Goal: Task Accomplishment & Management: Complete application form

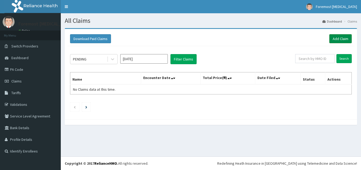
click at [345, 39] on link "Add Claim" at bounding box center [341, 38] width 22 height 9
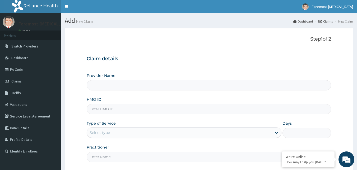
type input "Foremost [MEDICAL_DATA]"
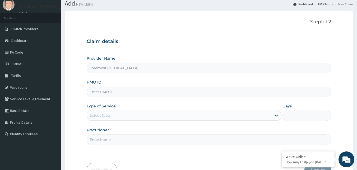
scroll to position [26, 0]
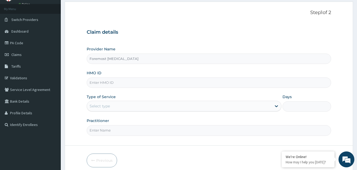
click at [122, 83] on input "HMO ID" at bounding box center [209, 82] width 245 height 10
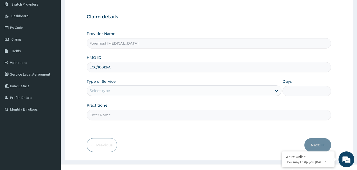
scroll to position [49, 0]
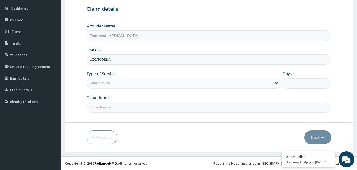
type input "LCC/10012/A"
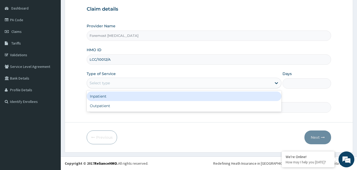
click at [124, 83] on div "Select type" at bounding box center [179, 83] width 185 height 8
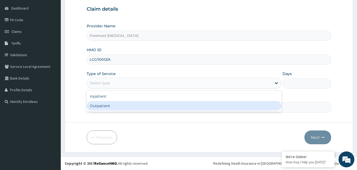
click at [111, 106] on div "Outpatient" at bounding box center [184, 106] width 195 height 10
type input "1"
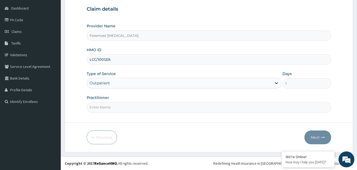
click at [116, 107] on input "Practitioner" at bounding box center [209, 107] width 245 height 10
type input "NULL"
click at [313, 138] on button "Next" at bounding box center [318, 137] width 27 height 14
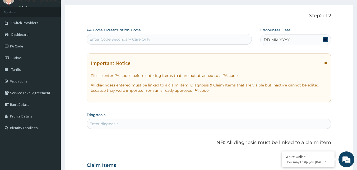
scroll to position [0, 0]
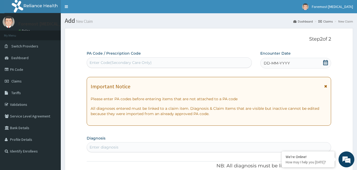
click at [142, 66] on div "Enter Code(Secondary Care Only)" at bounding box center [169, 62] width 165 height 8
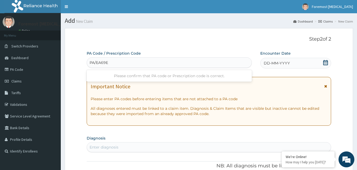
type input "PA/EA69E1"
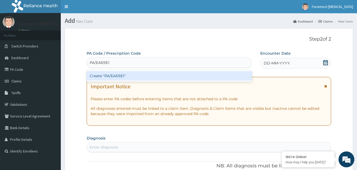
click at [139, 75] on div "Create "PA/EA69E1"" at bounding box center [170, 76] width 166 height 10
